Goal: Transaction & Acquisition: Download file/media

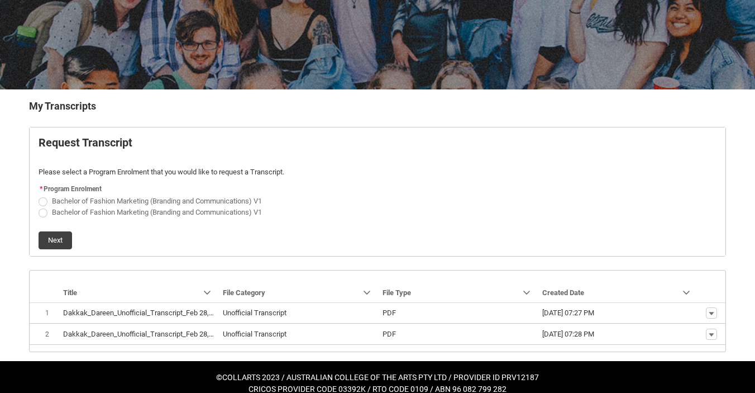
scroll to position [138, 0]
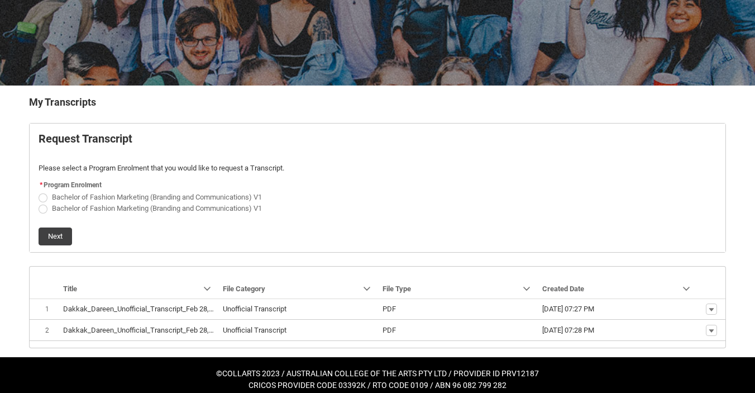
click at [112, 197] on span "Bachelor of Fashion Marketing (Branding and Communications) V1" at bounding box center [157, 197] width 210 height 8
click at [39, 191] on input "Bachelor of Fashion Marketing (Branding and Communications) V1" at bounding box center [38, 190] width 1 height 1
radio input "true"
click at [58, 235] on button "Next" at bounding box center [56, 236] width 34 height 18
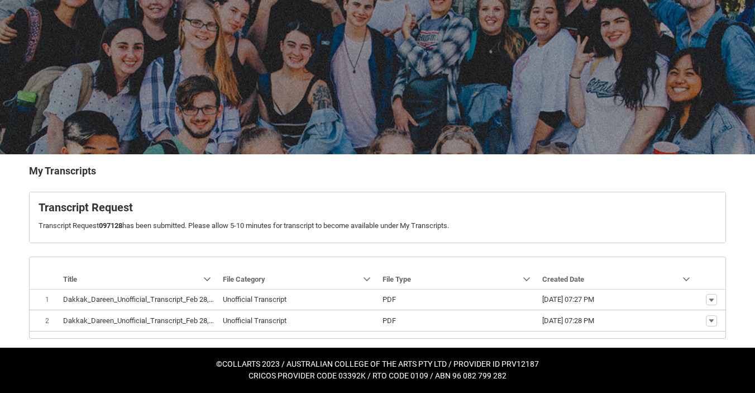
scroll to position [95, 0]
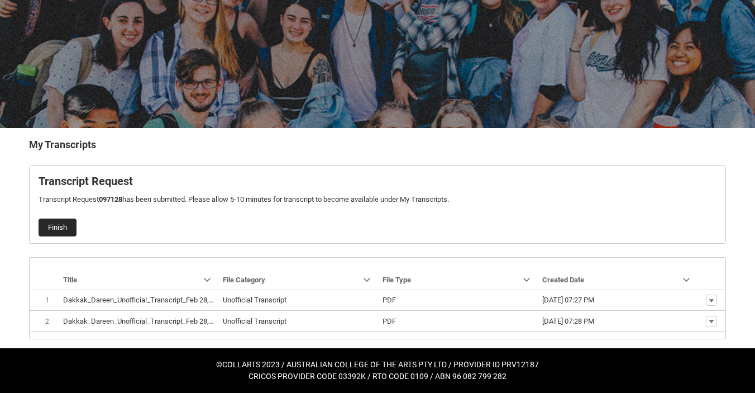
click at [68, 227] on button "Finish" at bounding box center [58, 227] width 38 height 18
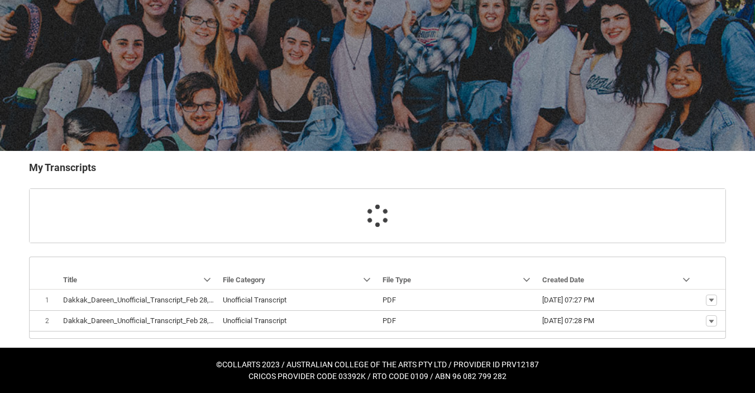
scroll to position [73, 0]
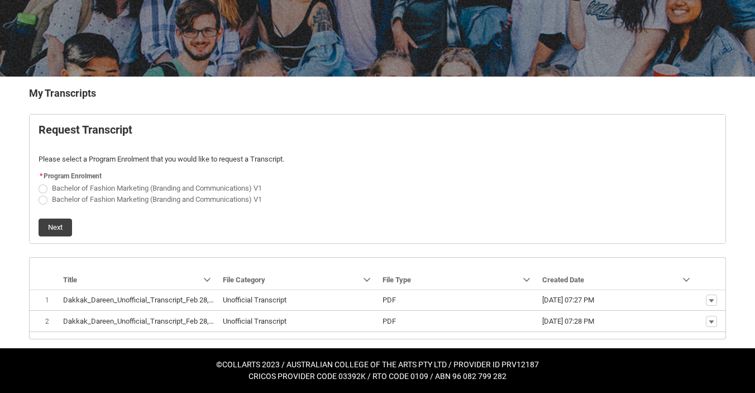
scroll to position [146, 0]
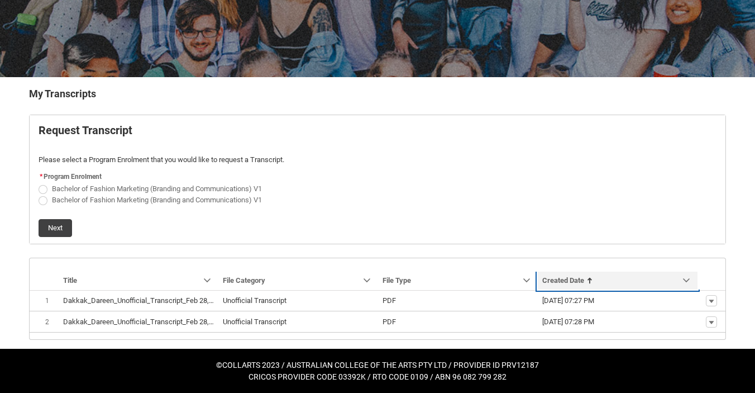
click at [570, 276] on span "Created Date" at bounding box center [563, 280] width 42 height 8
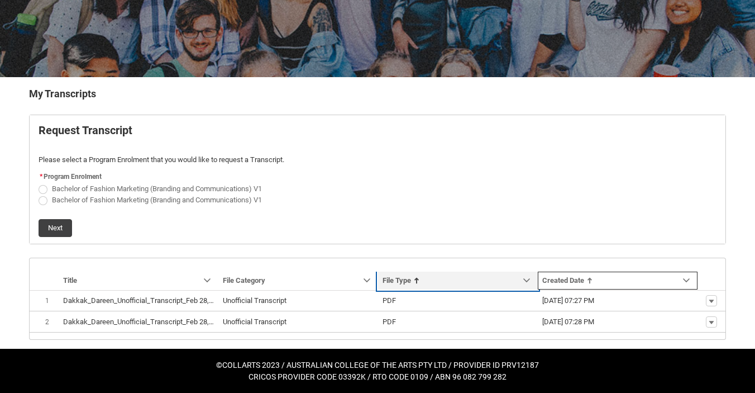
click at [470, 288] on link "Sort by: File Type" at bounding box center [458, 280] width 160 height 18
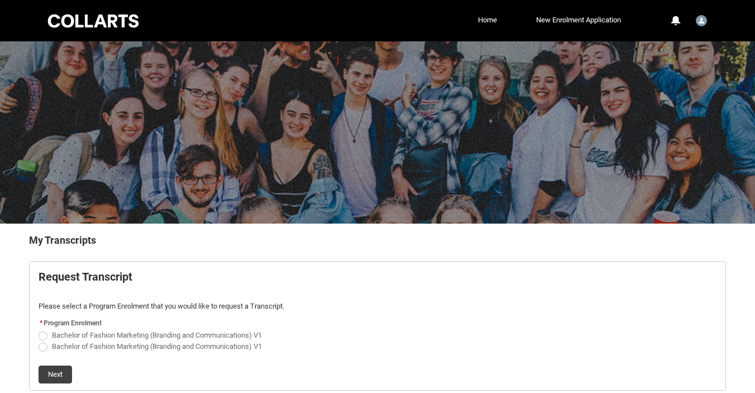
scroll to position [0, 0]
click at [149, 347] on span "Bachelor of Fashion Marketing (Branding and Communications) V1" at bounding box center [157, 346] width 210 height 8
click at [39, 340] on input "Bachelor of Fashion Marketing (Branding and Communications) V1" at bounding box center [38, 340] width 1 height 1
radio input "true"
click at [64, 371] on button "Next" at bounding box center [56, 374] width 34 height 18
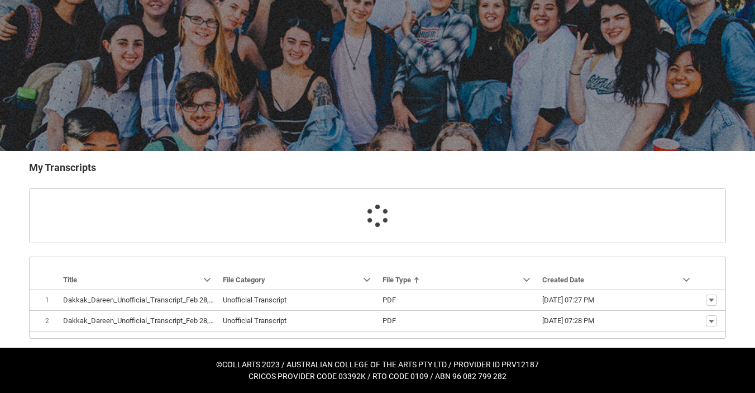
scroll to position [95, 0]
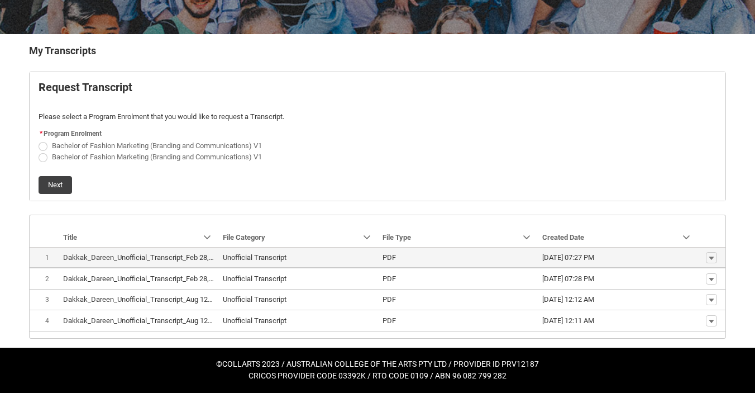
scroll to position [221, 0]
click at [193, 253] on lightning-base-formatted-text "Dakkak_Dareen_Unofficial_Transcript_Feb 28, 2025.pdf" at bounding box center [150, 257] width 175 height 8
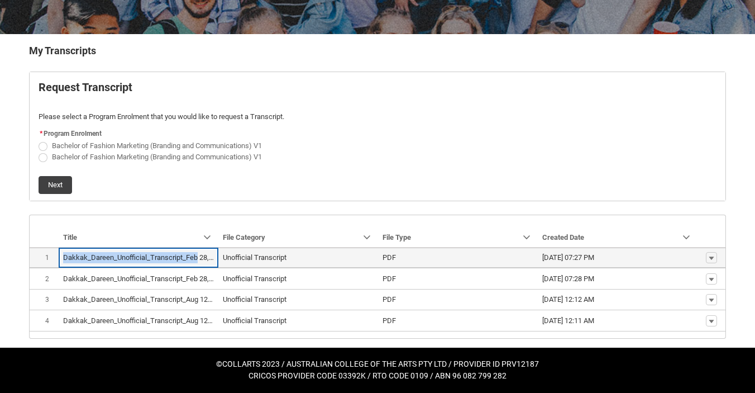
click at [193, 253] on lightning-base-formatted-text "Dakkak_Dareen_Unofficial_Transcript_Feb 28, 2025.pdf" at bounding box center [150, 257] width 175 height 8
click at [248, 253] on lightning-base-formatted-text "Unofficial Transcript" at bounding box center [255, 257] width 64 height 8
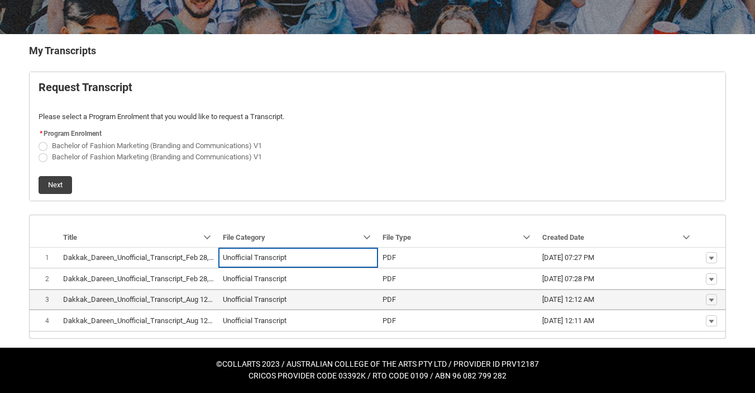
click at [185, 295] on lightning-base-formatted-text "Dakkak_Dareen_Unofficial_Transcript_Aug 12, 2025.pdf" at bounding box center [151, 299] width 176 height 8
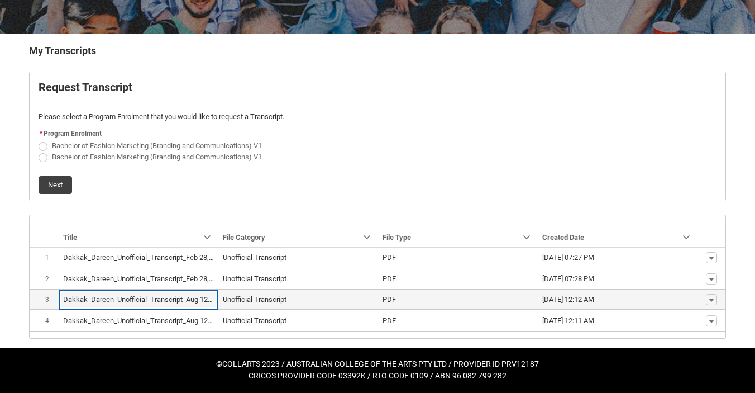
click at [164, 295] on lightning-base-formatted-text "Dakkak_Dareen_Unofficial_Transcript_Aug 12, 2025.pdf" at bounding box center [151, 299] width 176 height 8
click at [284, 295] on lightning-base-formatted-text "Unofficial Transcript" at bounding box center [255, 299] width 64 height 8
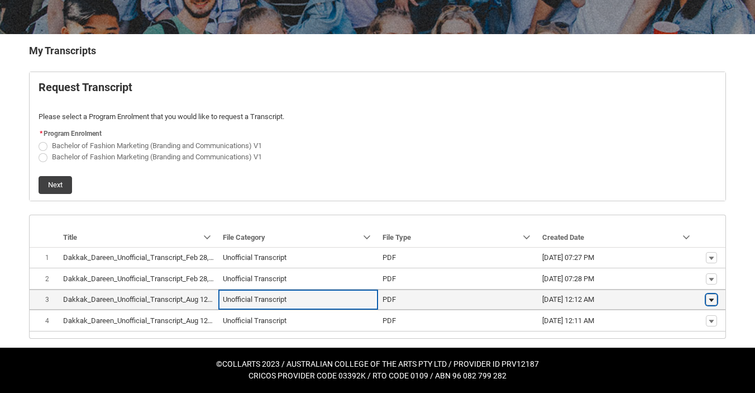
click at [709, 296] on lightning-primitive-icon "button" at bounding box center [711, 300] width 7 height 8
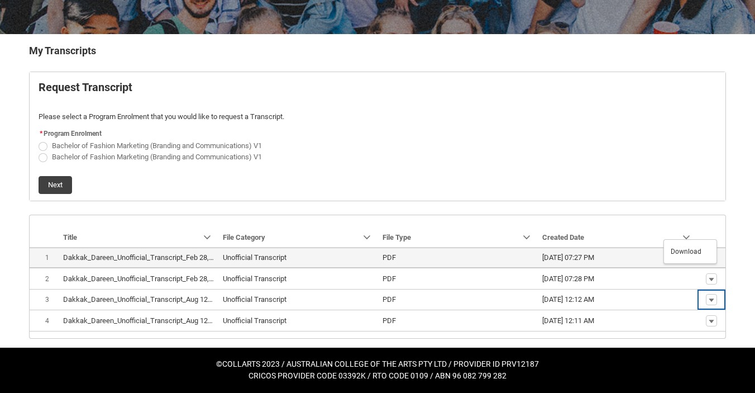
click at [694, 247] on td "[DATE] 07:27 PM" at bounding box center [618, 257] width 160 height 21
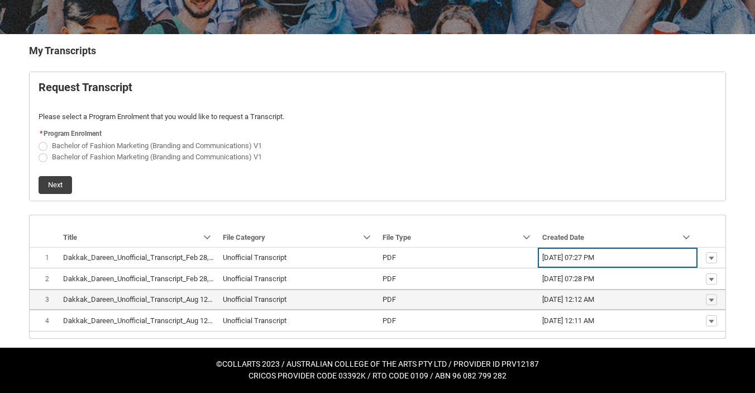
click at [705, 294] on span "Show actions Download" at bounding box center [711, 300] width 19 height 12
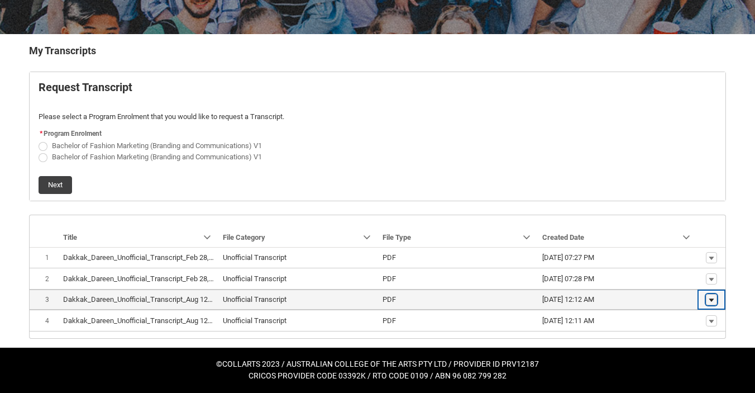
click at [712, 296] on lightning-primitive-icon "button" at bounding box center [711, 300] width 7 height 8
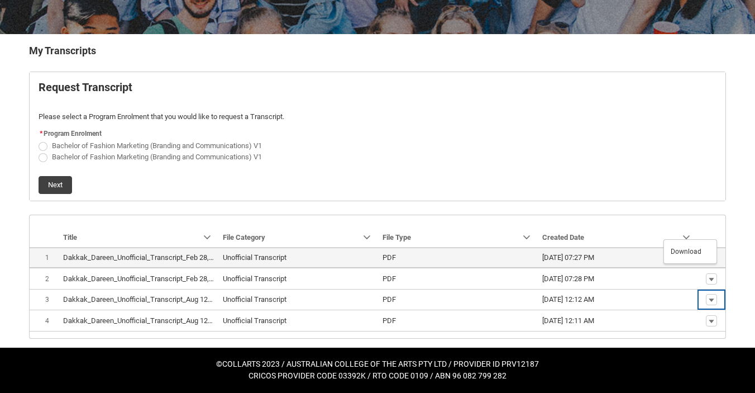
click at [686, 252] on span "[DATE] 07:27 PM" at bounding box center [617, 257] width 151 height 11
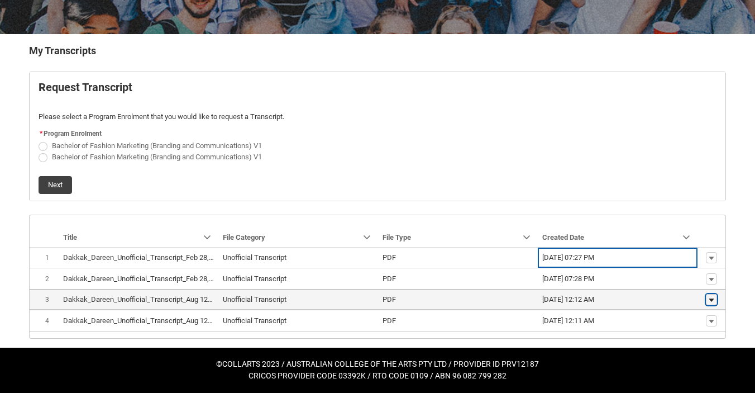
click at [711, 296] on lightning-primitive-icon "button" at bounding box center [711, 300] width 7 height 8
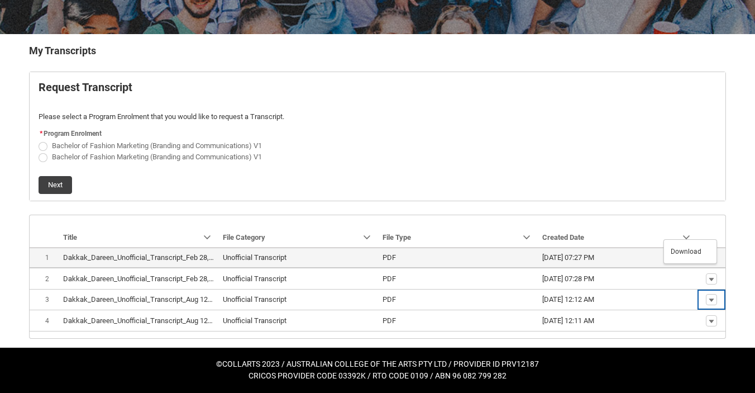
click at [689, 247] on td "[DATE] 07:27 PM" at bounding box center [618, 257] width 160 height 21
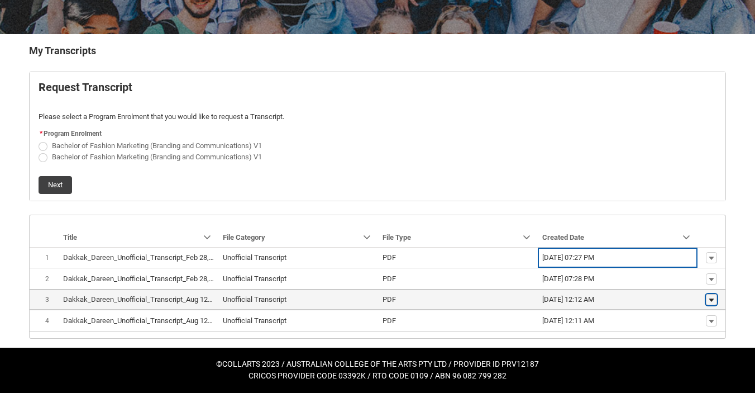
click at [715, 294] on button "Show actions" at bounding box center [711, 299] width 11 height 11
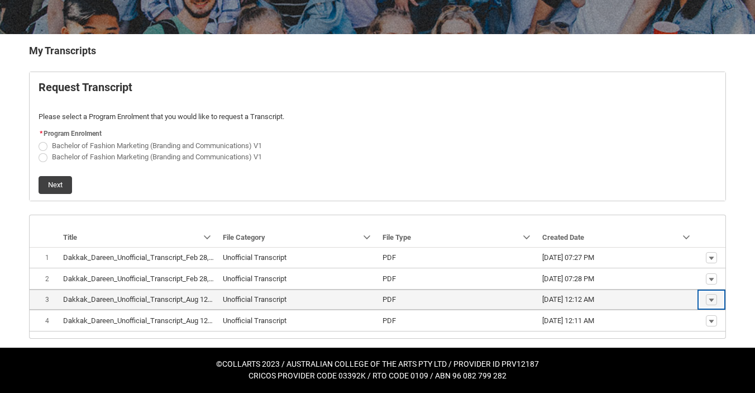
click at [634, 294] on span "[DATE] 12:12 AM" at bounding box center [617, 299] width 151 height 11
click at [711, 296] on lightning-primitive-icon "button" at bounding box center [711, 300] width 7 height 8
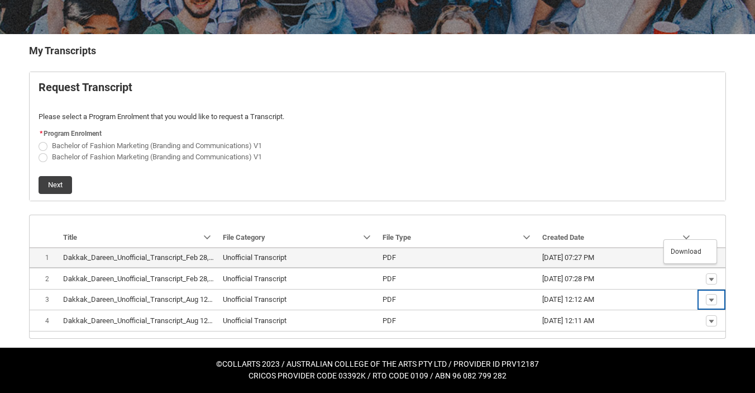
click at [687, 247] on td "[DATE] 07:27 PM" at bounding box center [618, 257] width 160 height 21
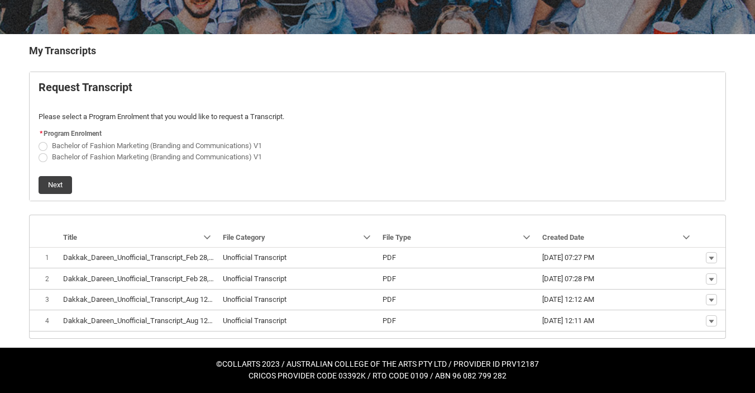
click at [626, 126] on fieldset "* Program Enrolment Bachelor of Fashion Marketing (Branding and Communications)…" at bounding box center [378, 144] width 678 height 36
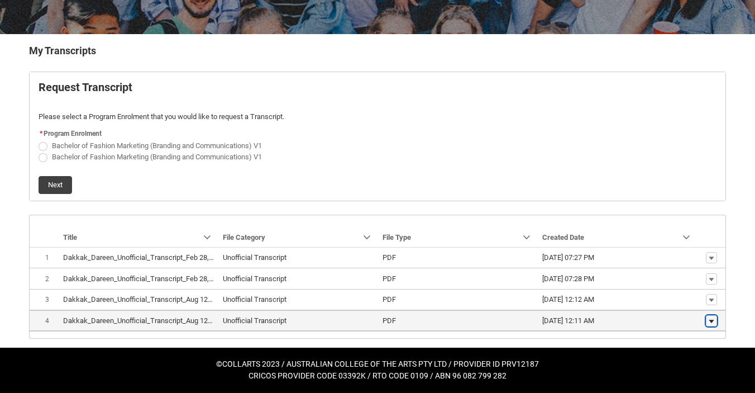
click at [711, 317] on lightning-primitive-icon "button" at bounding box center [711, 321] width 7 height 8
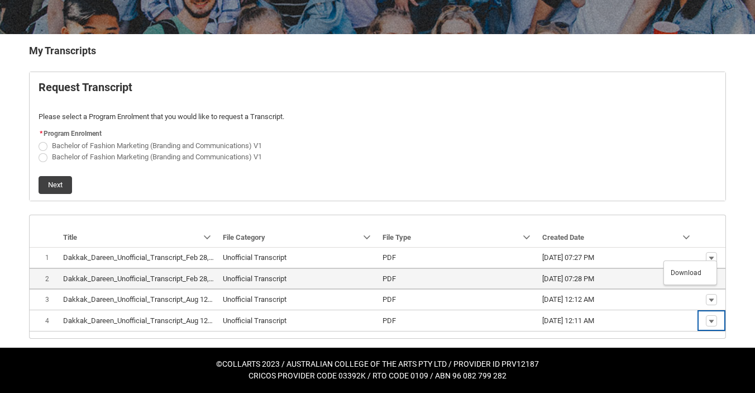
click at [695, 267] on td "[DATE] 07:28 PM" at bounding box center [618, 277] width 160 height 21
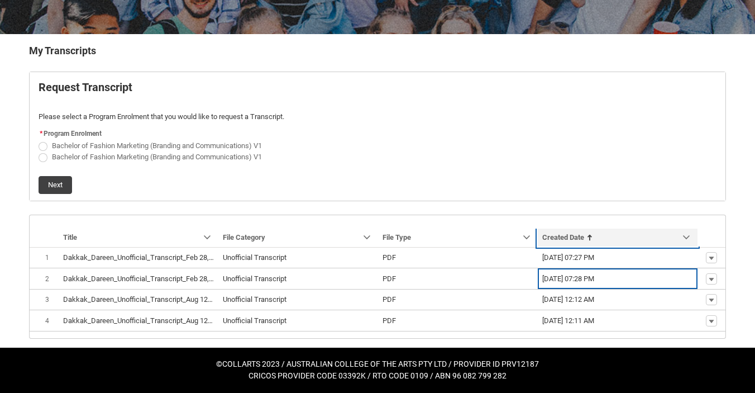
click at [576, 233] on span "Created Date" at bounding box center [563, 237] width 42 height 8
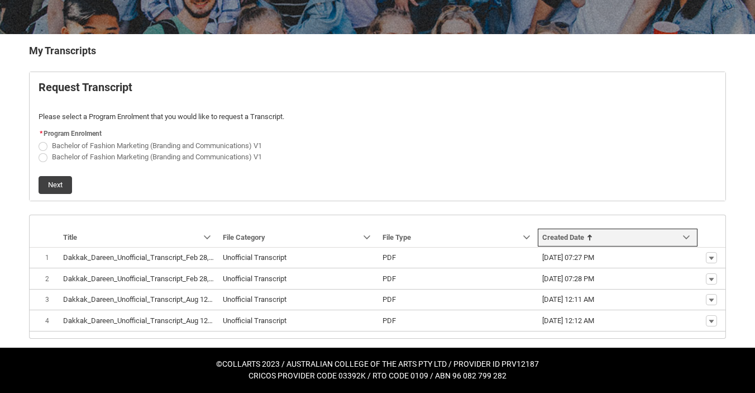
click at [622, 228] on link "Sort by: Created Date" at bounding box center [618, 237] width 160 height 18
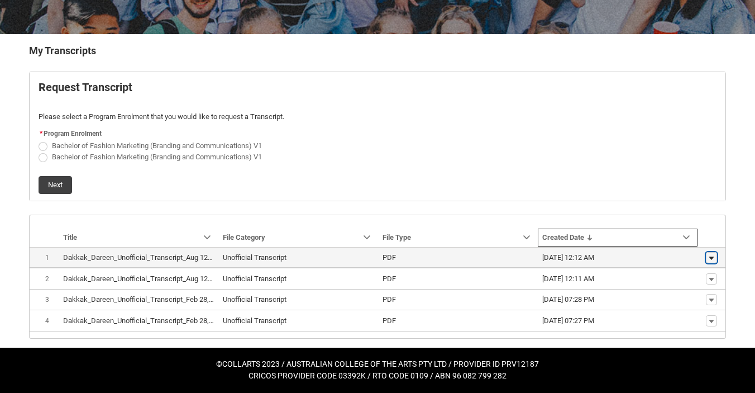
click at [711, 254] on lightning-primitive-icon "button" at bounding box center [711, 258] width 7 height 8
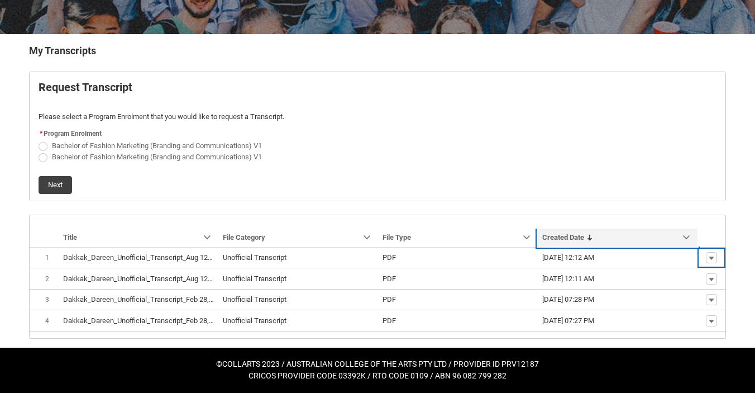
click at [692, 228] on link "Sort by: Created Date" at bounding box center [618, 237] width 160 height 18
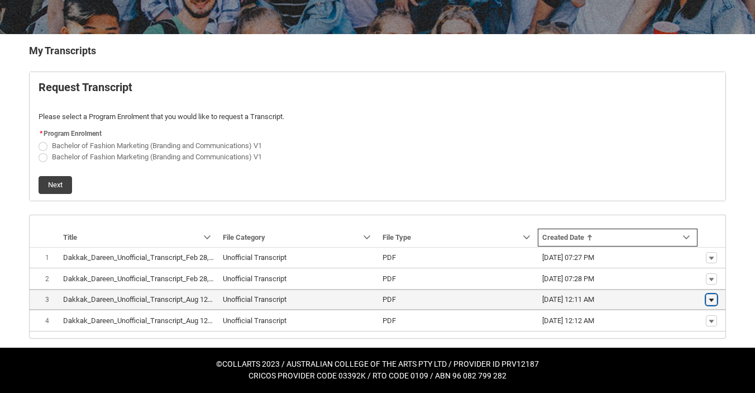
click at [714, 296] on lightning-primitive-icon "button" at bounding box center [711, 300] width 7 height 8
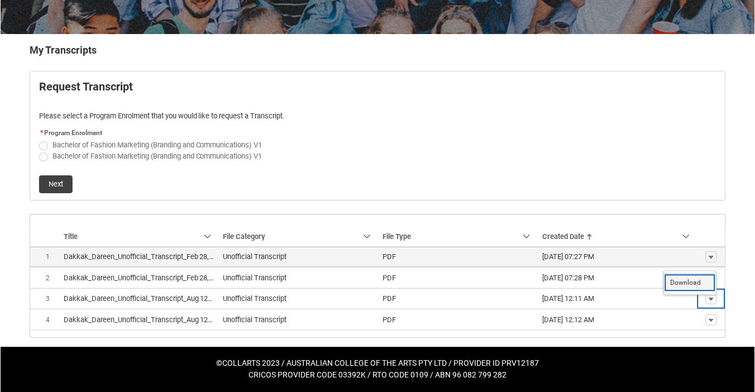
scroll to position [189, 0]
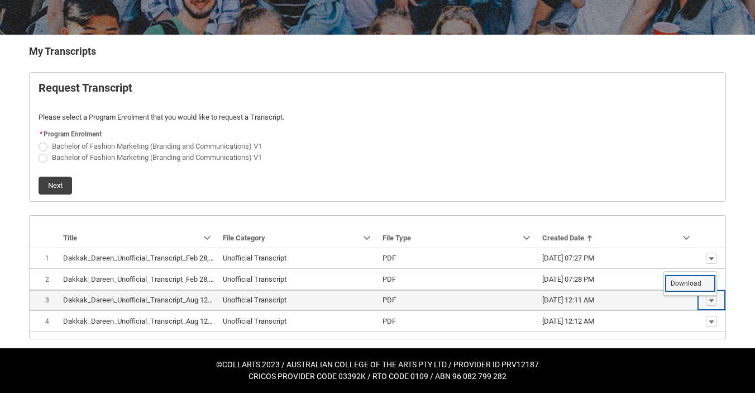
click at [696, 281] on span "Download" at bounding box center [686, 283] width 31 height 10
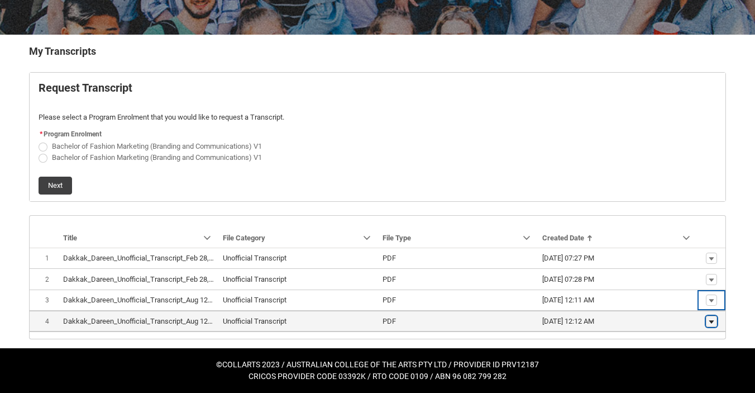
click at [711, 321] on lightning-primitive-icon "button" at bounding box center [711, 321] width 7 height 8
click at [697, 305] on span "Download" at bounding box center [686, 304] width 31 height 10
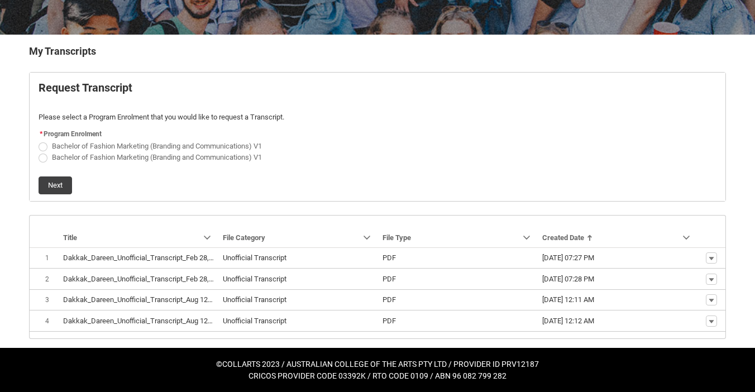
click at [525, 164] on flowruntime-screen-field "* Program Enrolment Bachelor of Fashion Marketing (Branding and Communications)…" at bounding box center [377, 147] width 691 height 41
